Goal: Find specific page/section: Find specific page/section

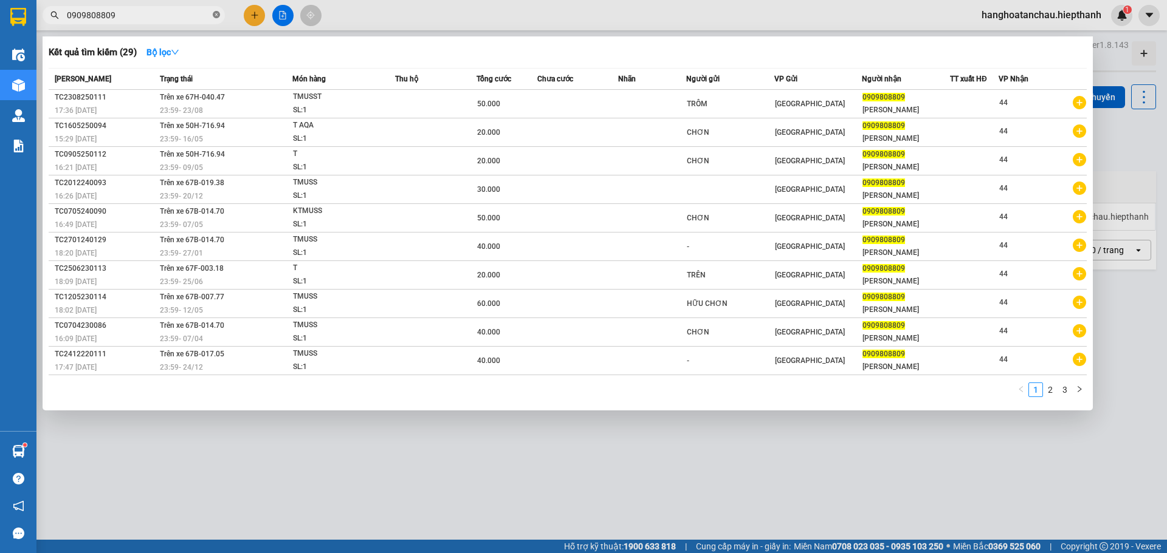
click at [214, 15] on icon "close-circle" at bounding box center [216, 14] width 7 height 7
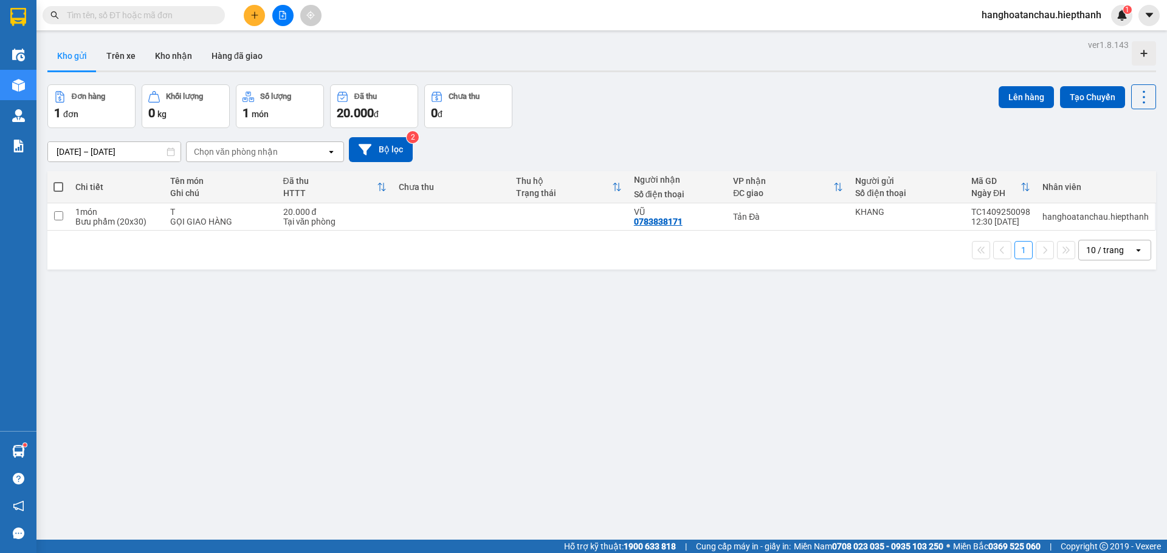
click at [169, 16] on input "text" at bounding box center [138, 15] width 143 height 13
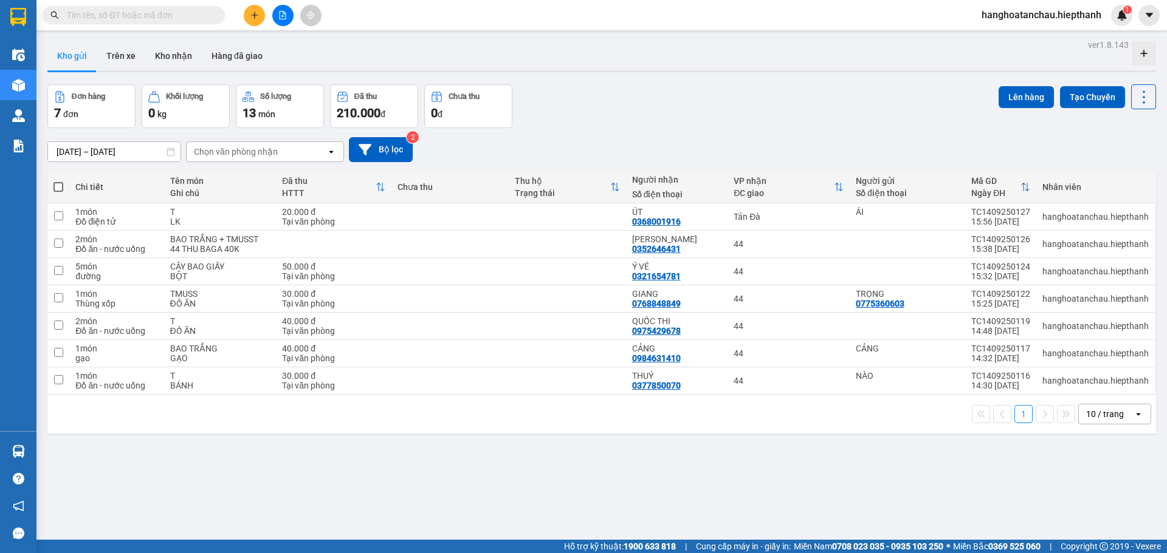
click at [166, 13] on input "text" at bounding box center [138, 15] width 143 height 13
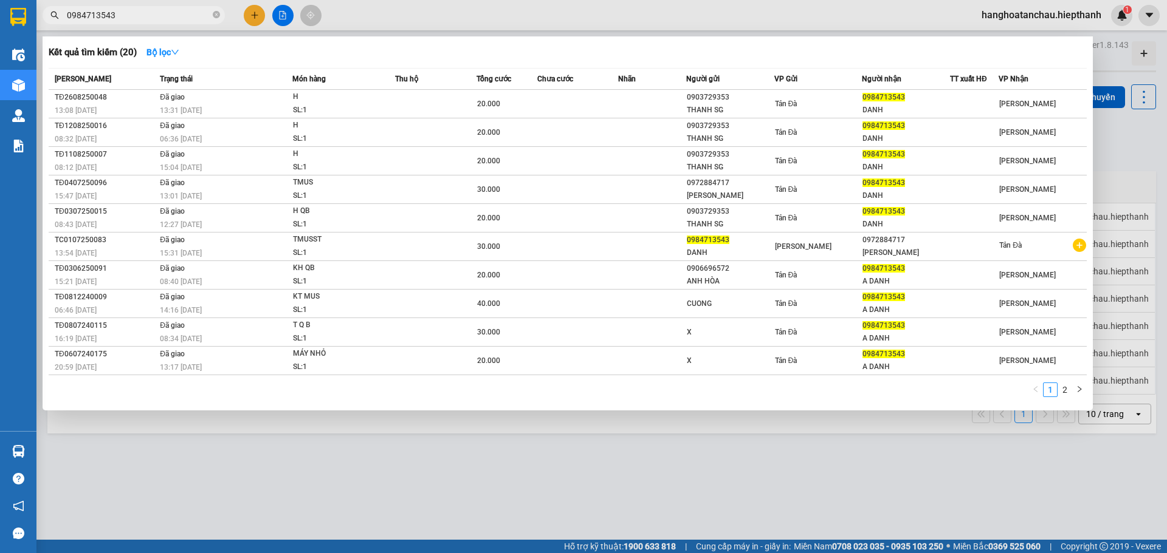
click at [155, 11] on input "0984713543" at bounding box center [138, 15] width 143 height 13
type input "0984713543"
click at [166, 53] on strong "Bộ lọc" at bounding box center [162, 52] width 33 height 10
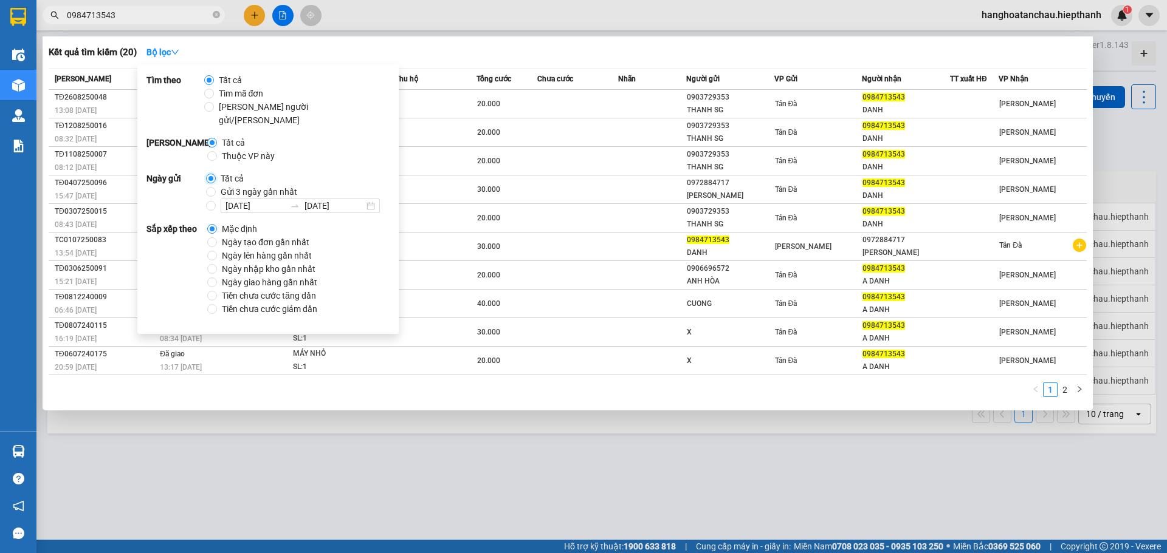
click at [211, 174] on input "Tất cả" at bounding box center [211, 179] width 10 height 10
click at [470, 16] on div at bounding box center [583, 276] width 1167 height 553
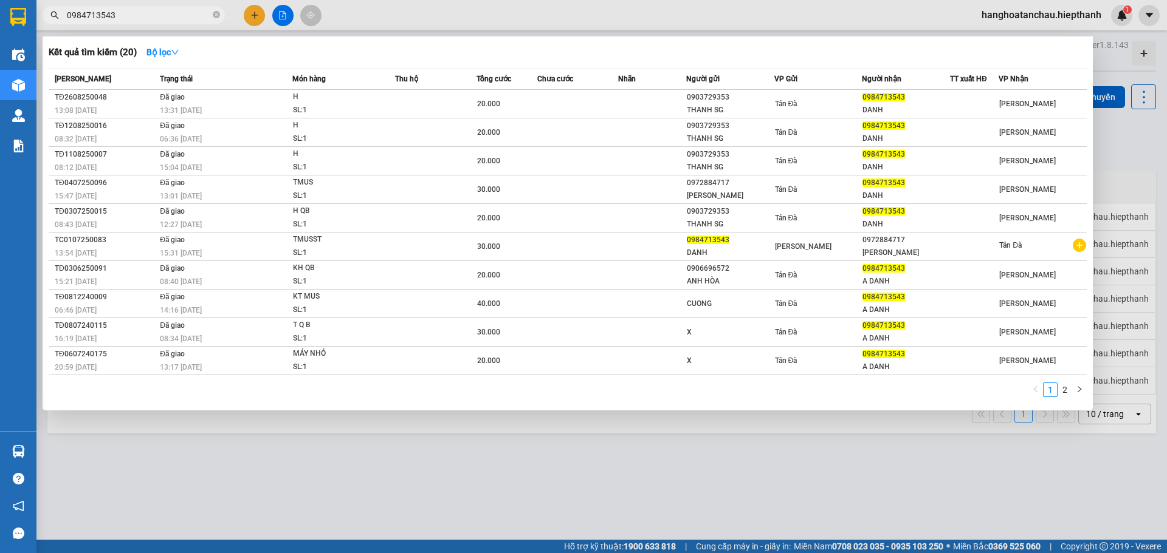
click at [179, 17] on input "0984713543" at bounding box center [138, 15] width 143 height 13
